Goal: Information Seeking & Learning: Learn about a topic

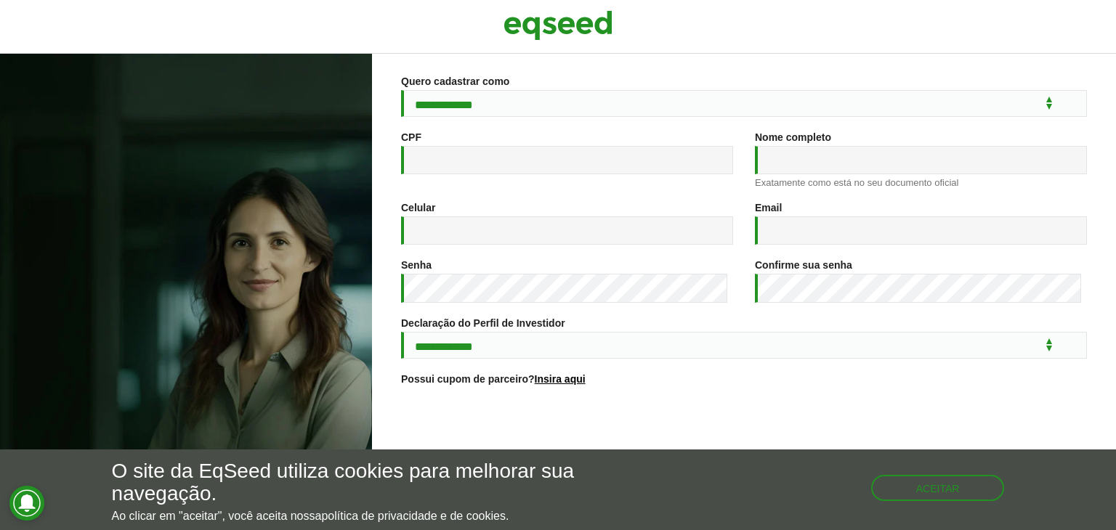
scroll to position [216, 0]
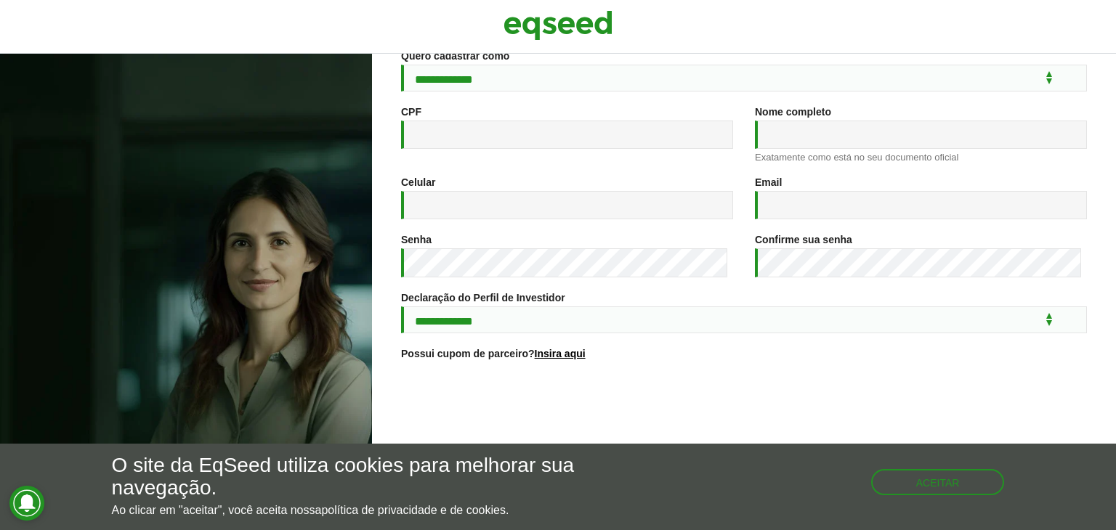
scroll to position [216, 0]
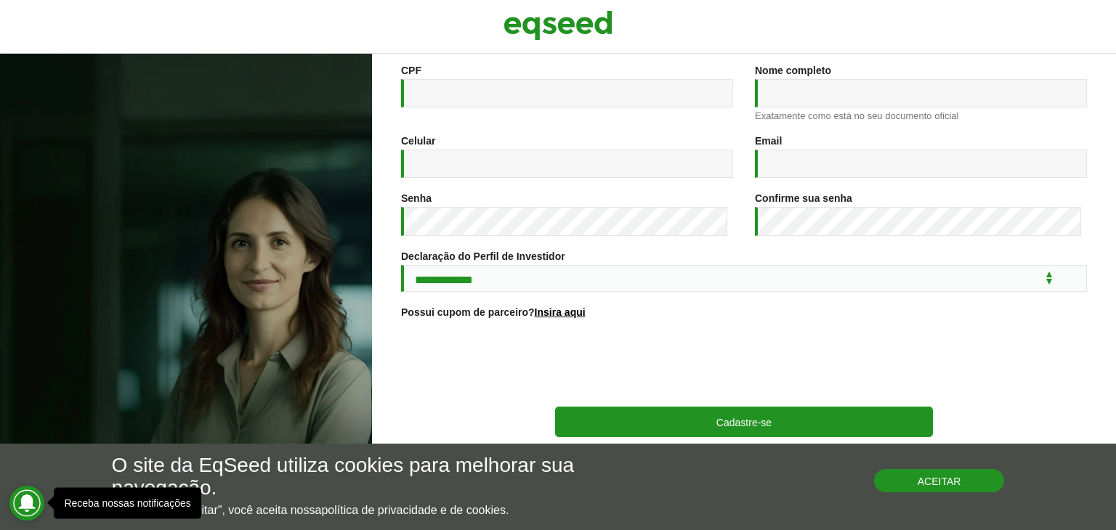
click at [940, 475] on button "Aceitar" at bounding box center [939, 480] width 131 height 23
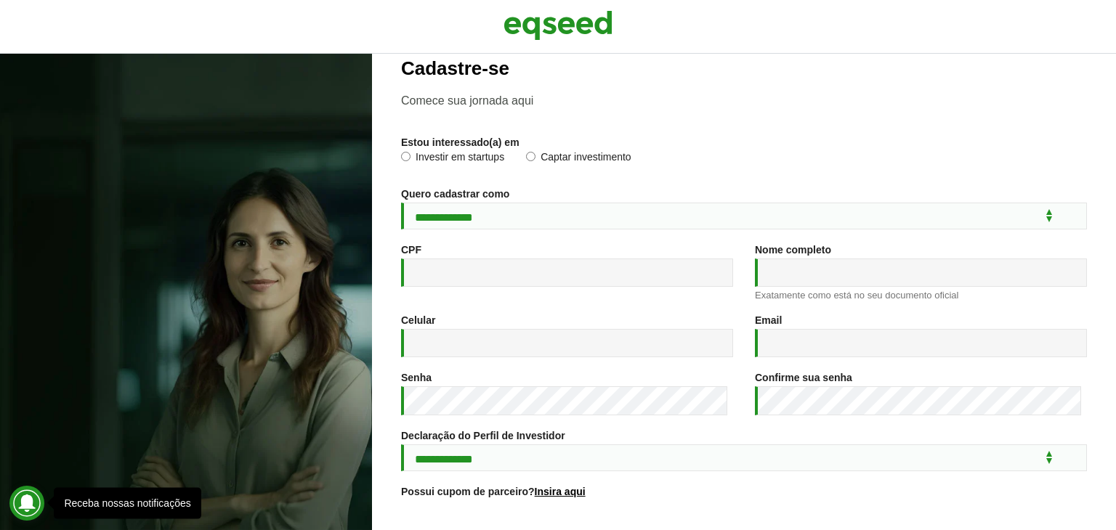
scroll to position [0, 0]
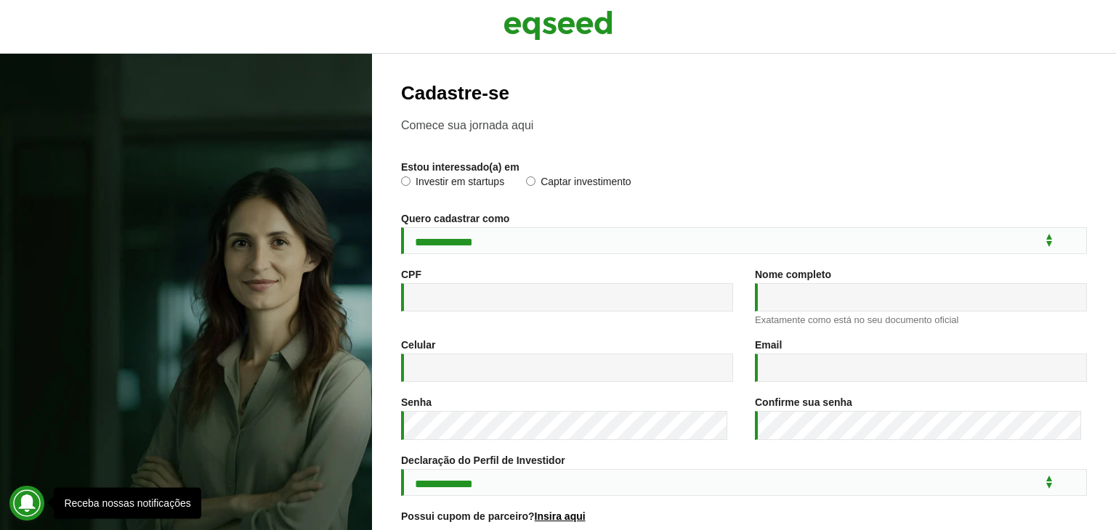
click at [424, 178] on label "Investir em startups" at bounding box center [452, 184] width 103 height 15
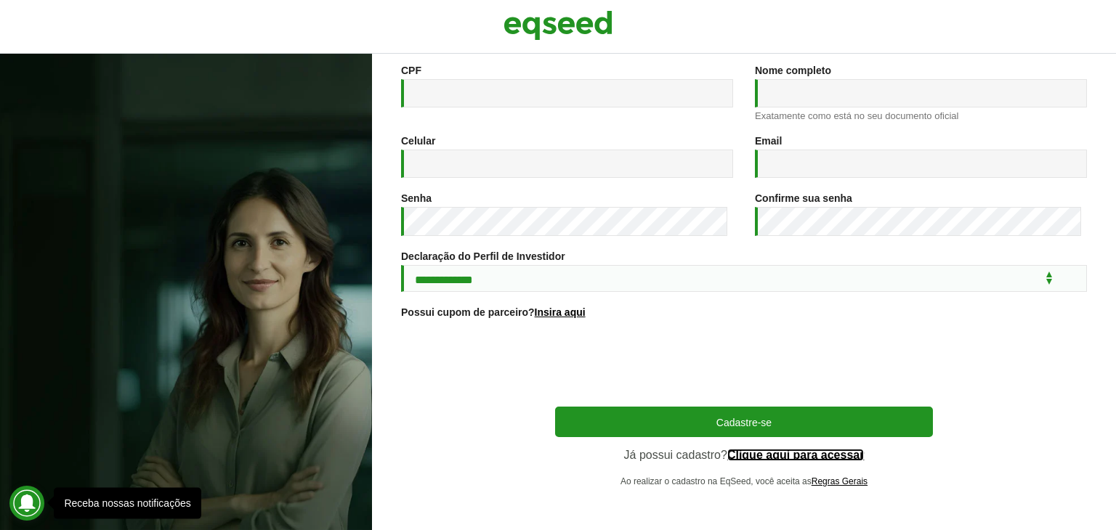
click at [760, 457] on link "Clique aqui para acessar" at bounding box center [795, 456] width 137 height 12
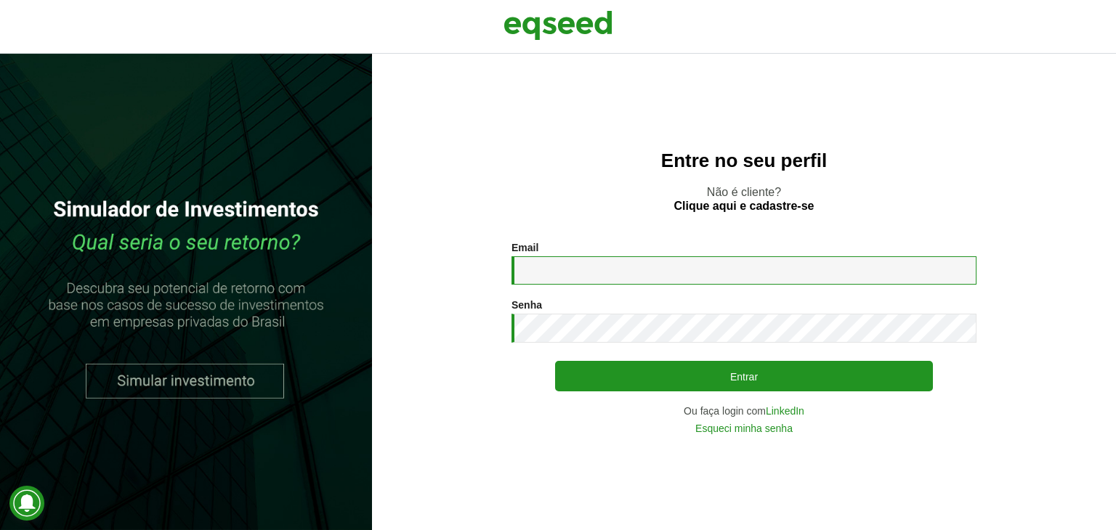
click at [573, 270] on input "Email *" at bounding box center [744, 270] width 465 height 28
type input "**********"
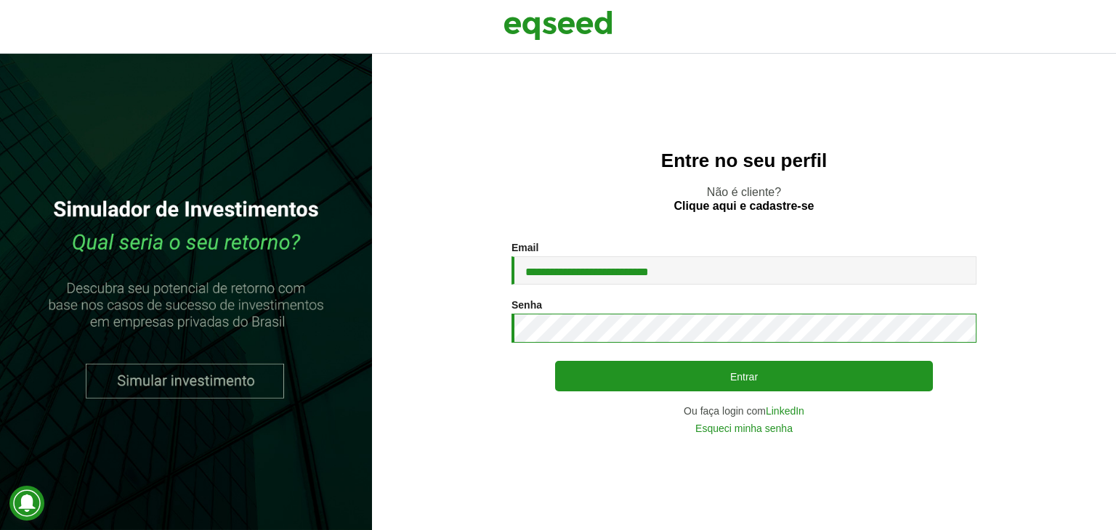
click at [555, 361] on button "Entrar" at bounding box center [744, 376] width 378 height 31
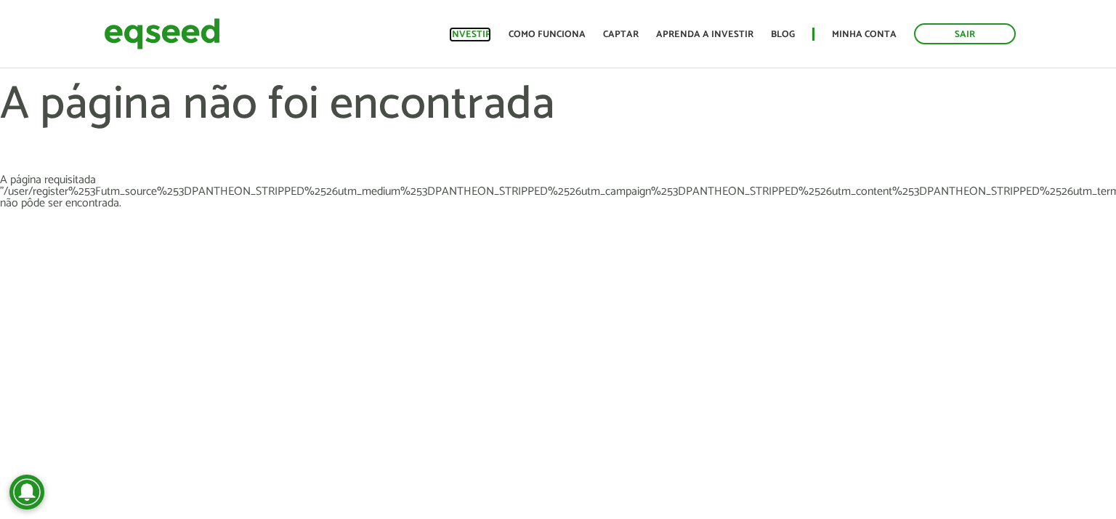
click at [483, 39] on link "Investir" at bounding box center [470, 34] width 42 height 9
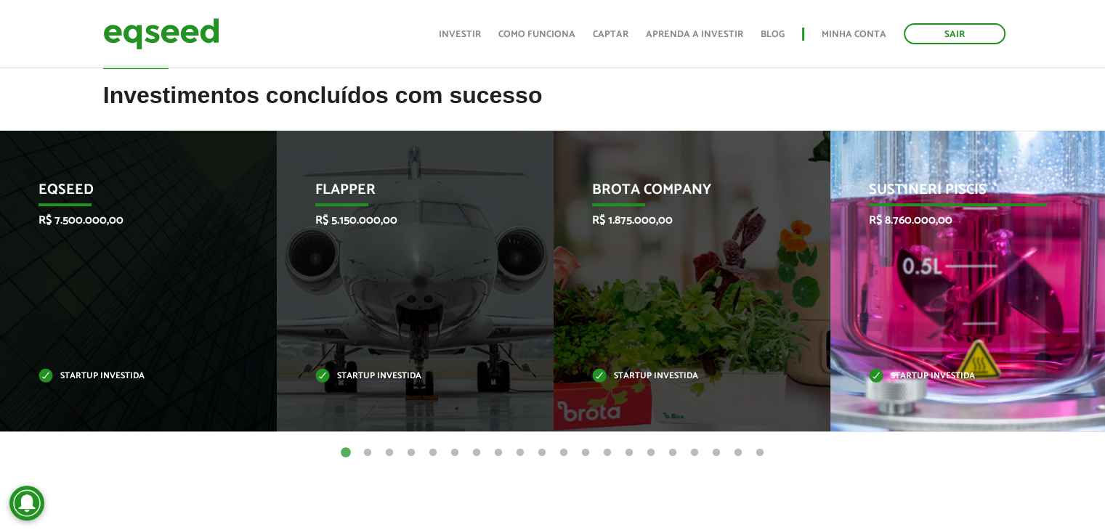
scroll to position [581, 0]
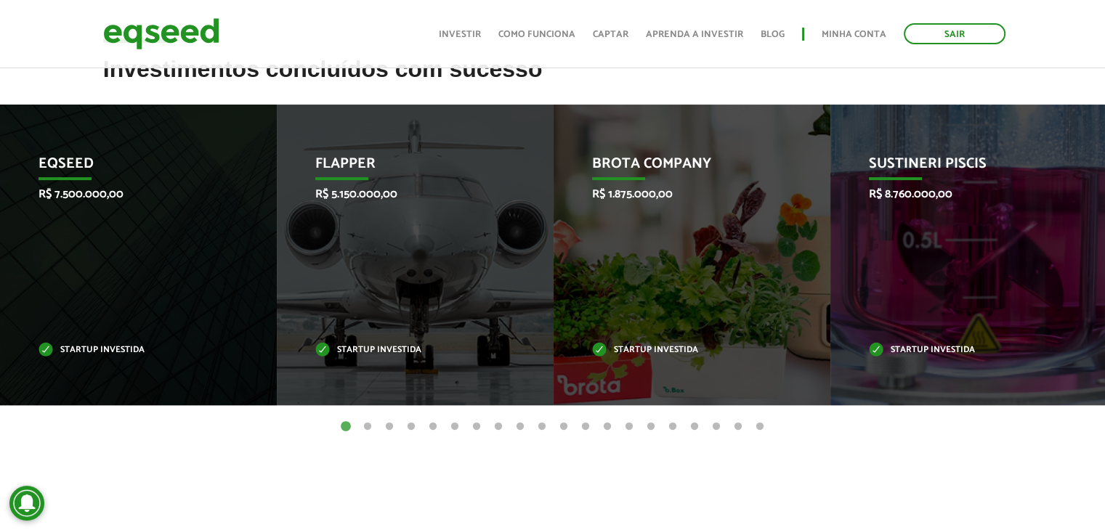
click at [370, 421] on button "2" at bounding box center [367, 427] width 15 height 15
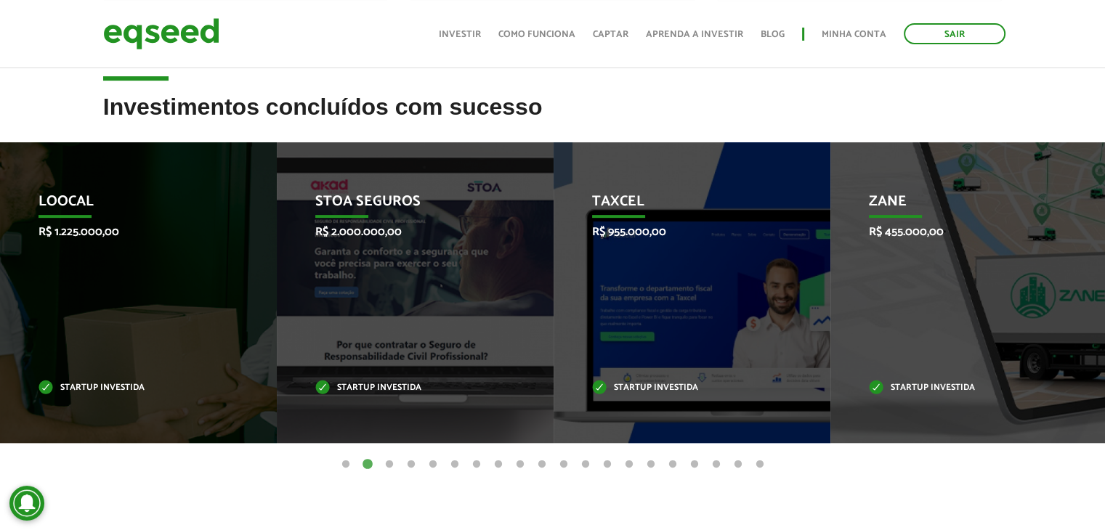
scroll to position [509, 0]
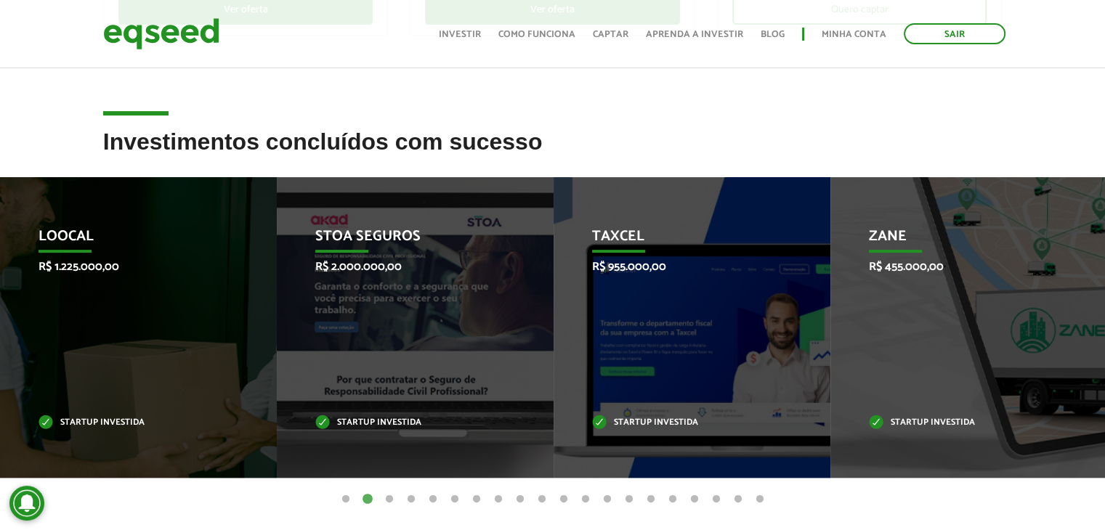
click at [392, 500] on button "3" at bounding box center [389, 500] width 15 height 15
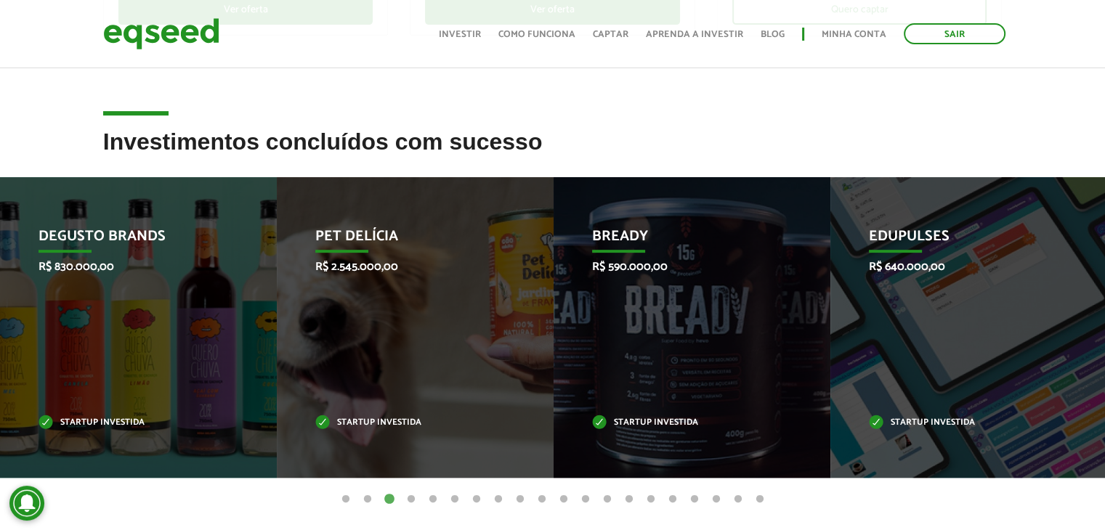
click at [407, 499] on button "4" at bounding box center [411, 500] width 15 height 15
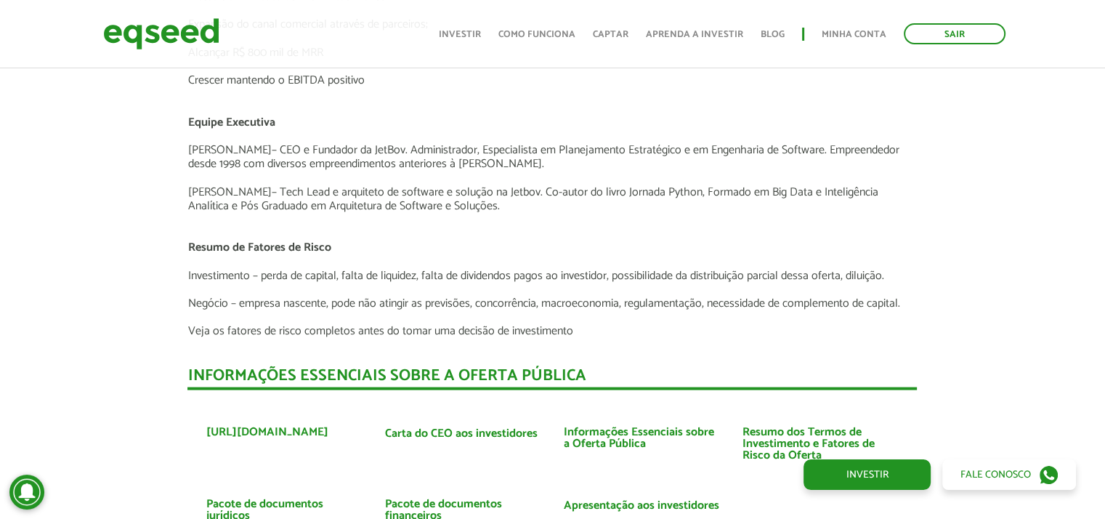
scroll to position [3052, 0]
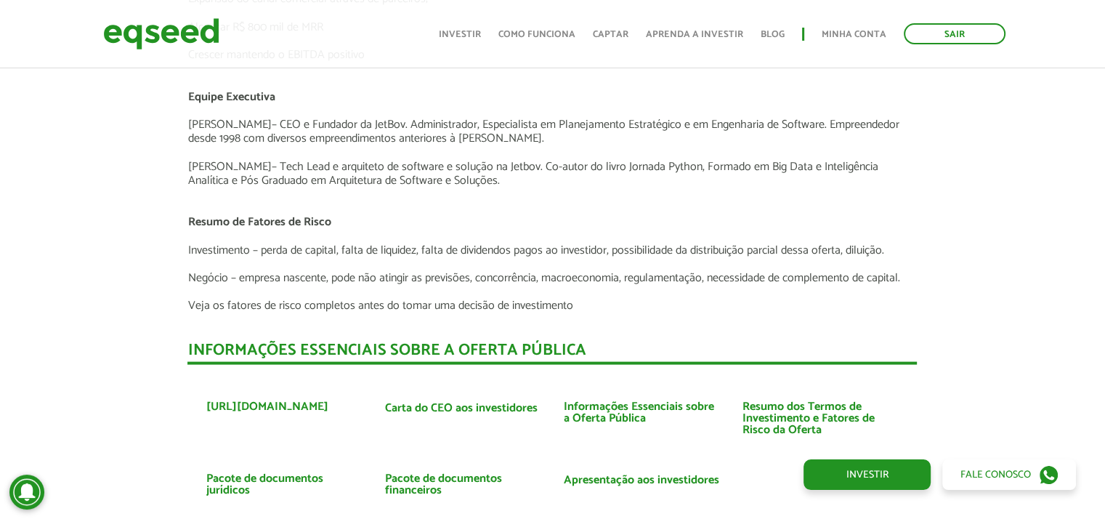
drag, startPoint x: 311, startPoint y: 164, endPoint x: 456, endPoint y: 181, distance: 145.6
click at [456, 181] on p "Sergio Berlotto – Tech Lead e arquiteto de software e solução na Jetbov. Co-aut…" at bounding box center [551, 174] width 729 height 28
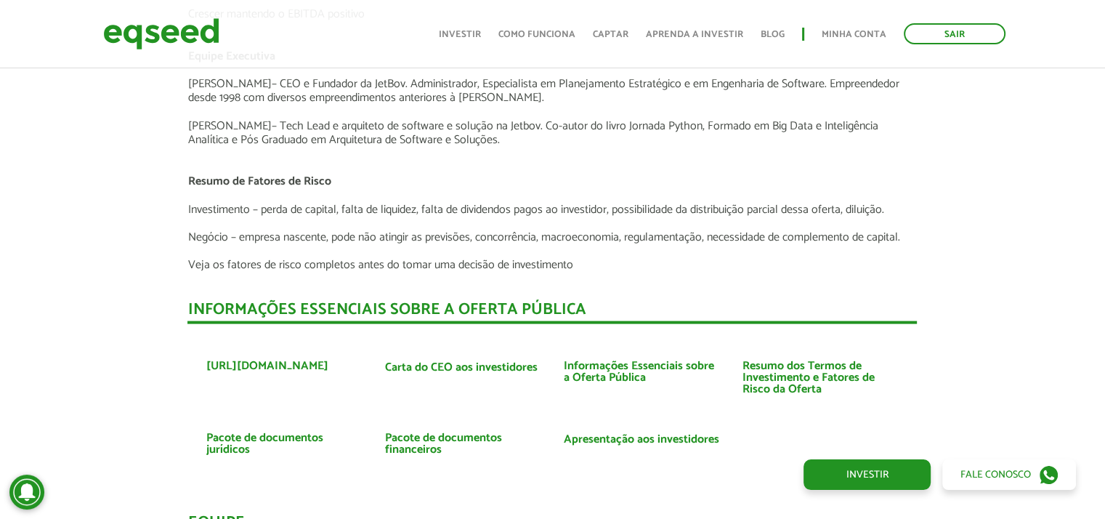
scroll to position [3124, 0]
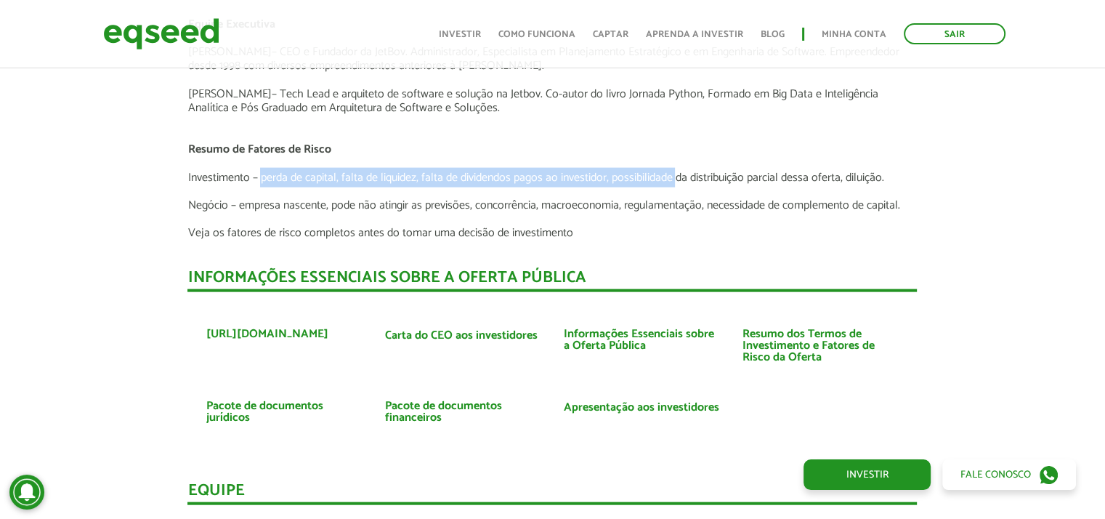
drag, startPoint x: 263, startPoint y: 177, endPoint x: 679, endPoint y: 178, distance: 416.3
click at [679, 178] on p "Investimento – perda de capital, falta de liquidez, falta de dividendos pagos a…" at bounding box center [551, 178] width 729 height 14
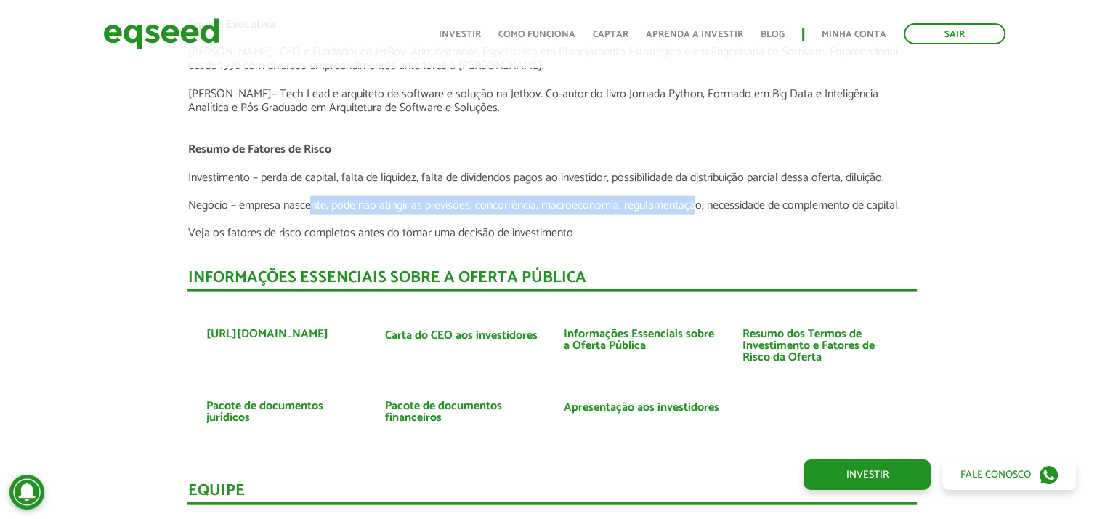
drag, startPoint x: 308, startPoint y: 207, endPoint x: 698, endPoint y: 206, distance: 389.5
click at [698, 206] on p "Negócio – empresa nascente, pode não atingir as previsões, concorrência, macroe…" at bounding box center [551, 205] width 729 height 14
